Goal: Find contact information: Find contact information

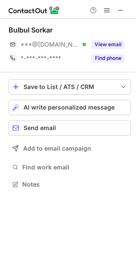
scroll to position [178, 136]
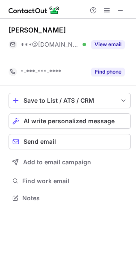
scroll to position [178, 136]
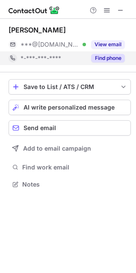
click at [103, 55] on button "Find phone" at bounding box center [108, 58] width 34 height 9
